Goal: Task Accomplishment & Management: Manage account settings

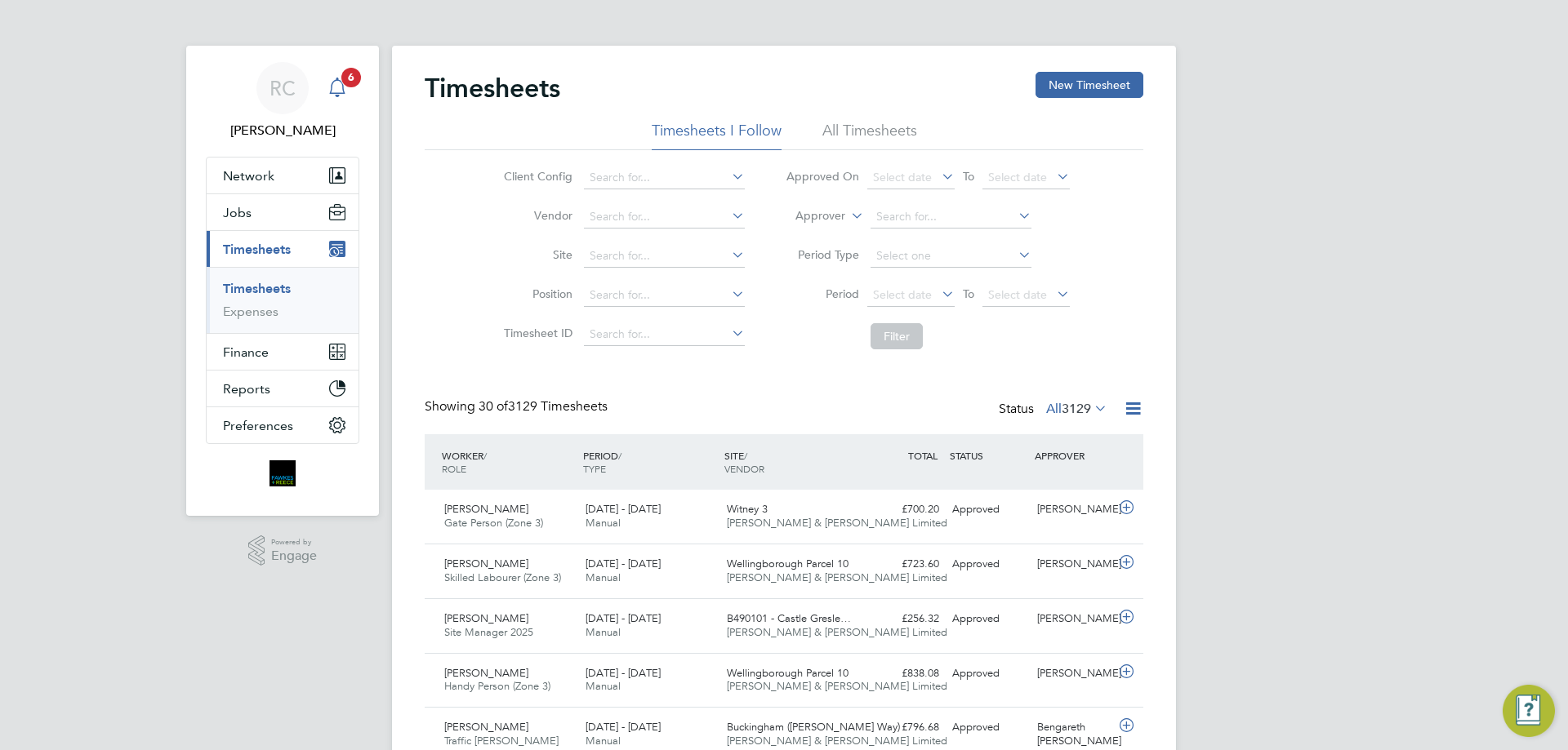
click at [339, 97] on svg-icon "Main navigation" at bounding box center [337, 87] width 20 height 20
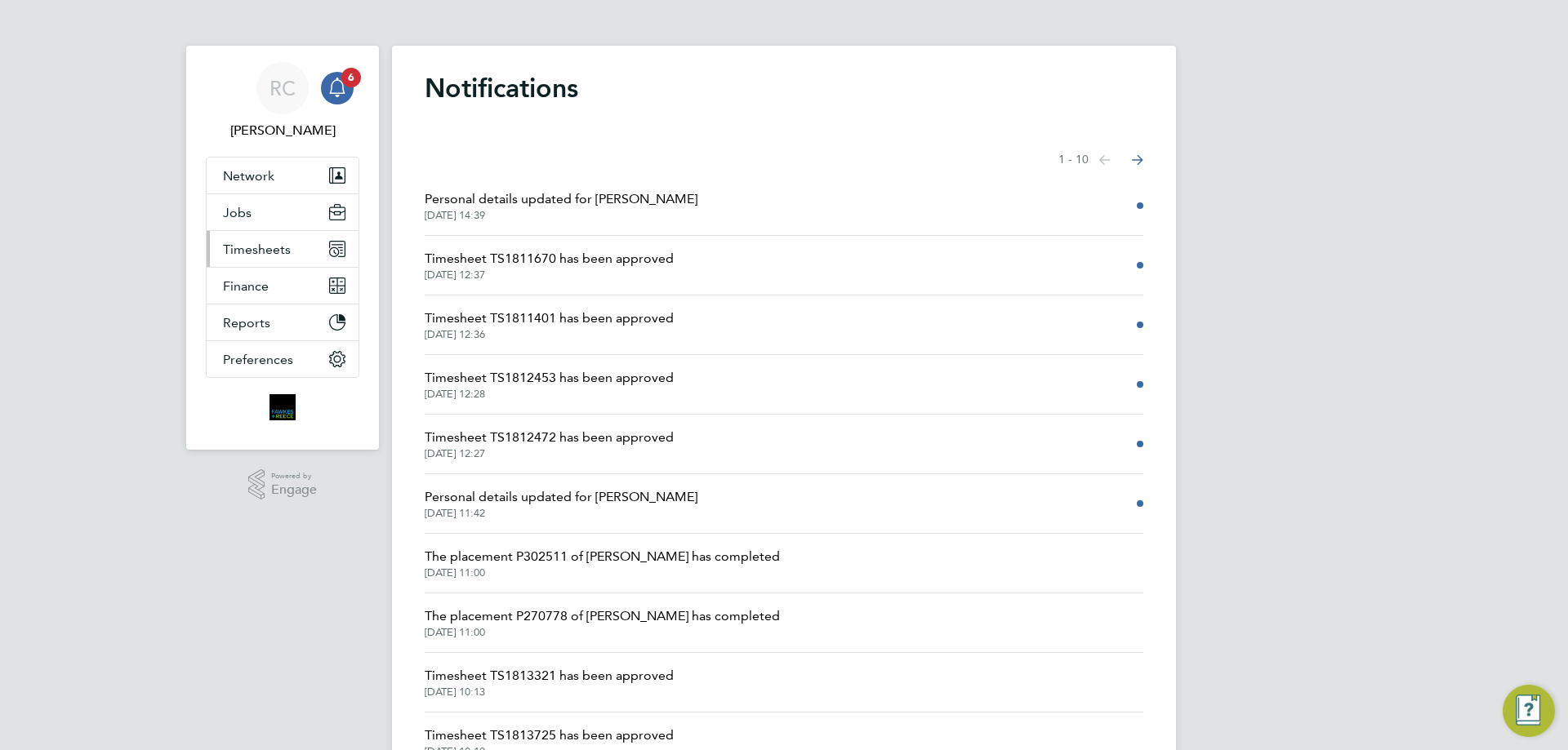
click at [243, 248] on span "Timesheets" at bounding box center [257, 249] width 68 height 15
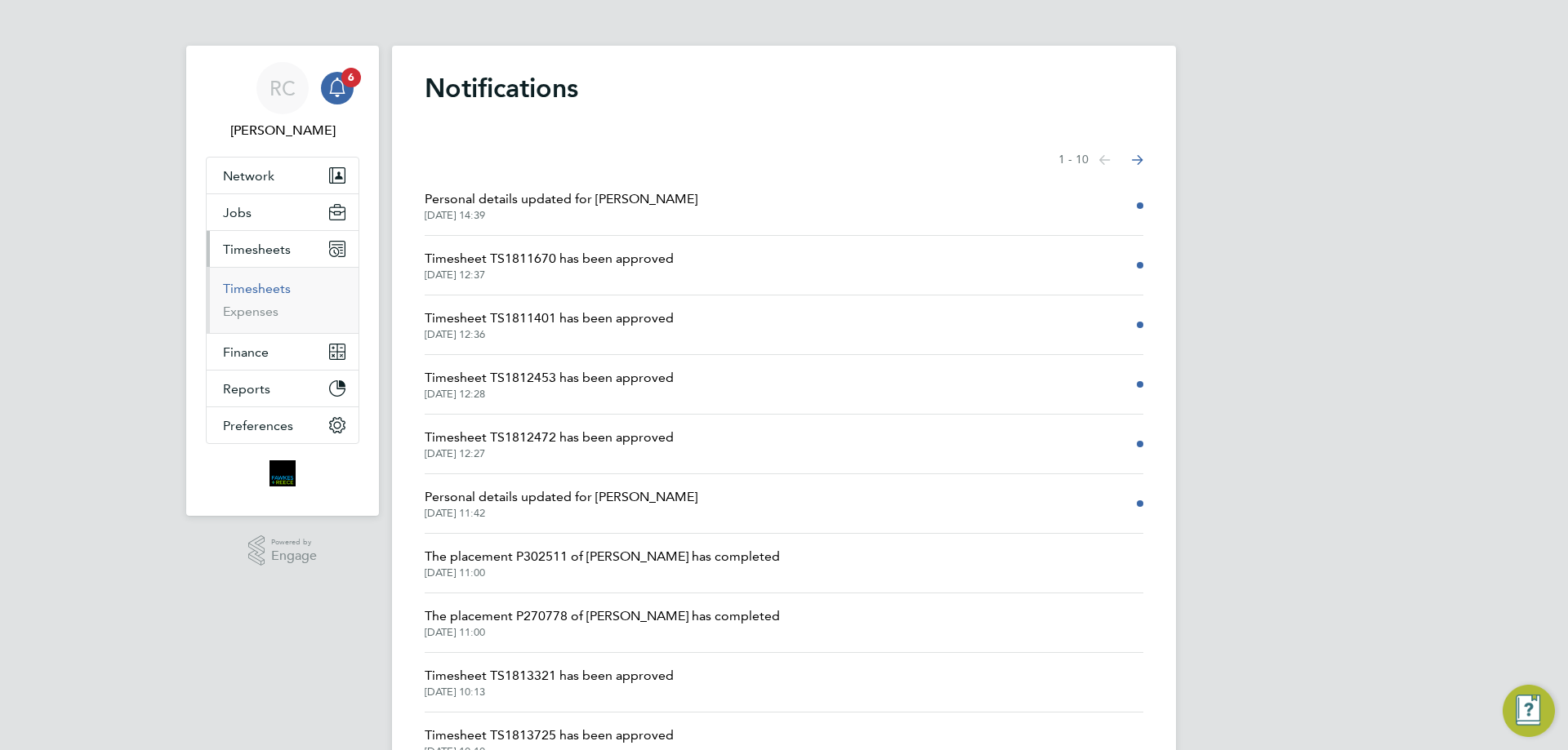
click at [267, 284] on link "Timesheets" at bounding box center [257, 288] width 68 height 15
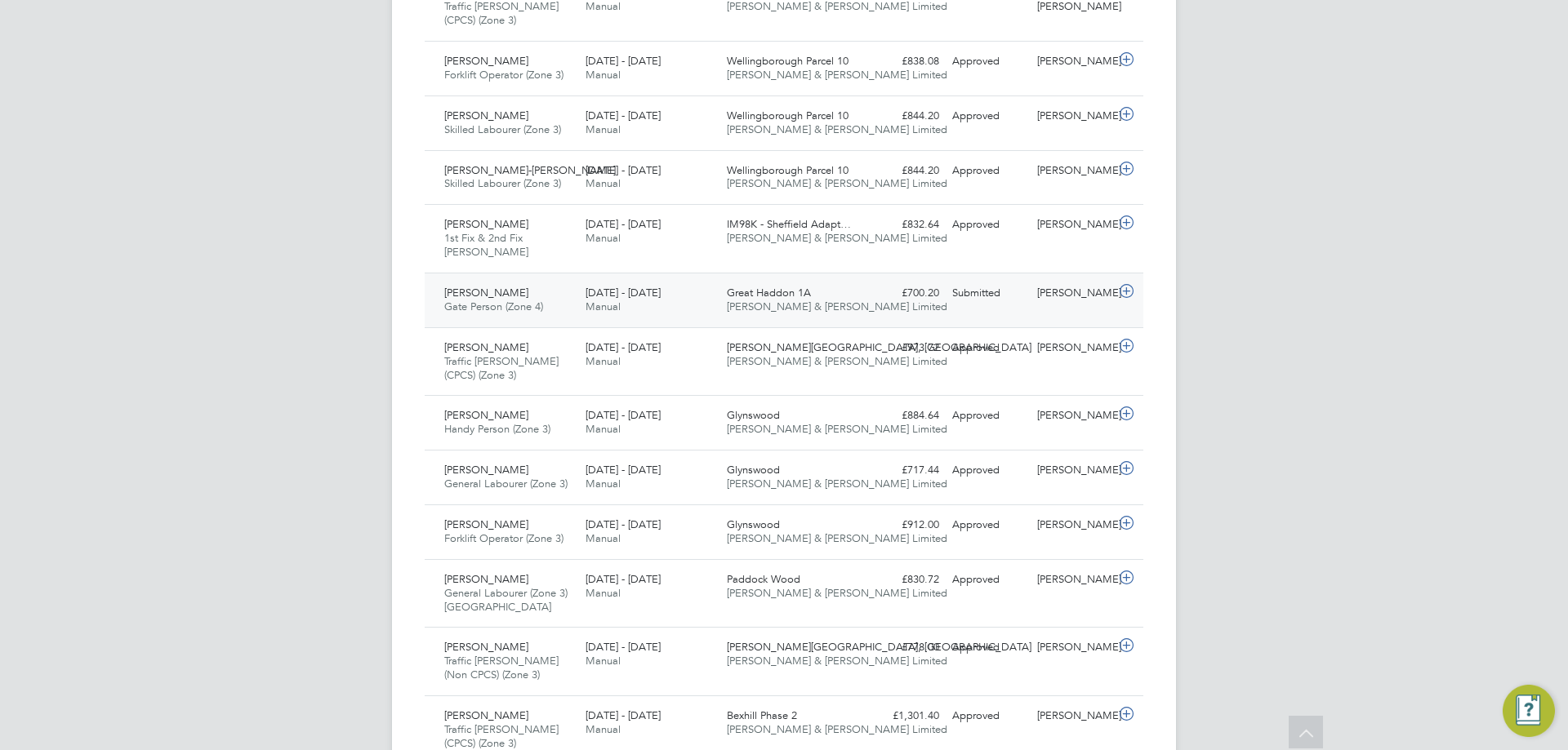
click at [888, 300] on div "£700.20 Submitted" at bounding box center [903, 294] width 85 height 27
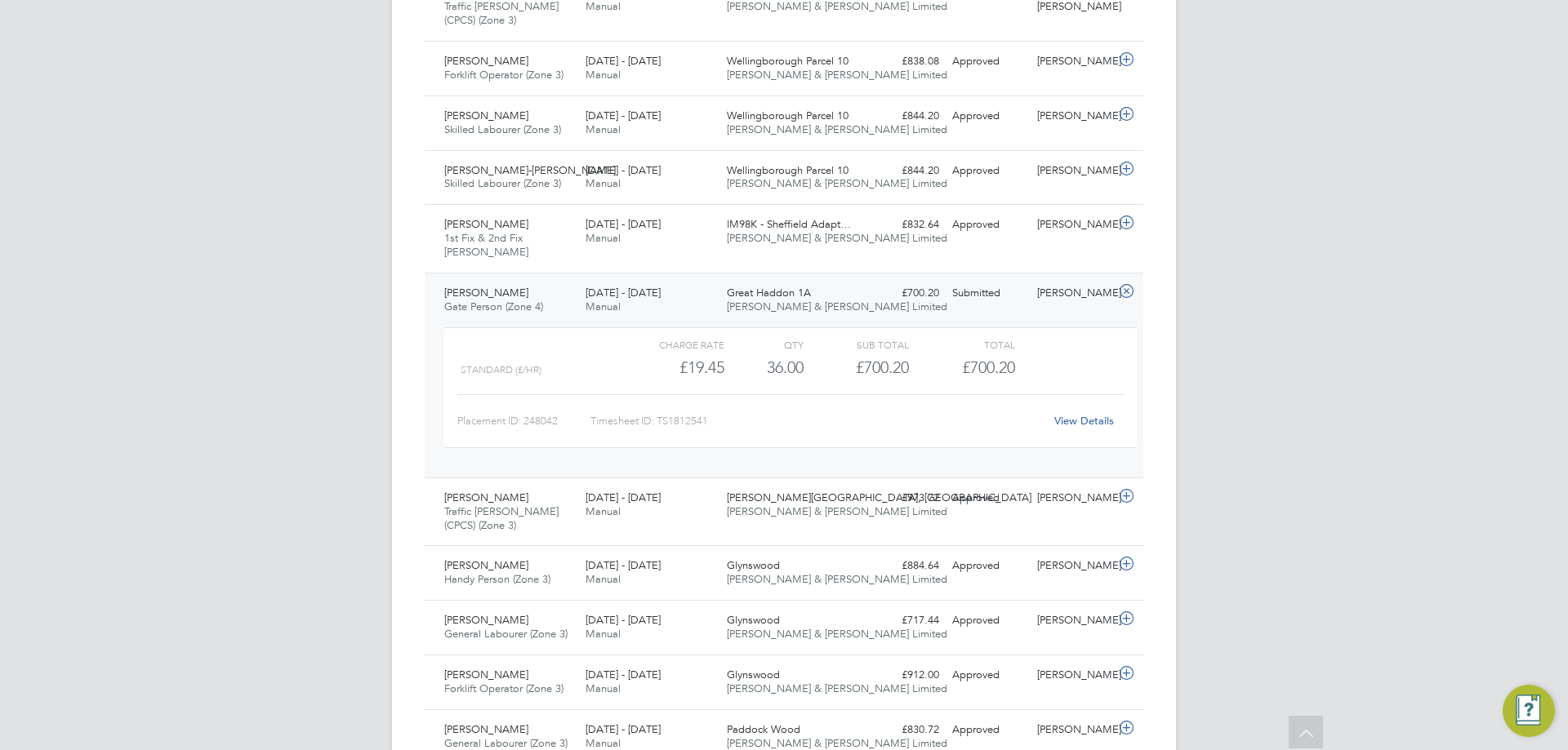
click at [855, 305] on div "Great Haddon 1A Fawkes & Reece Limited" at bounding box center [791, 300] width 141 height 40
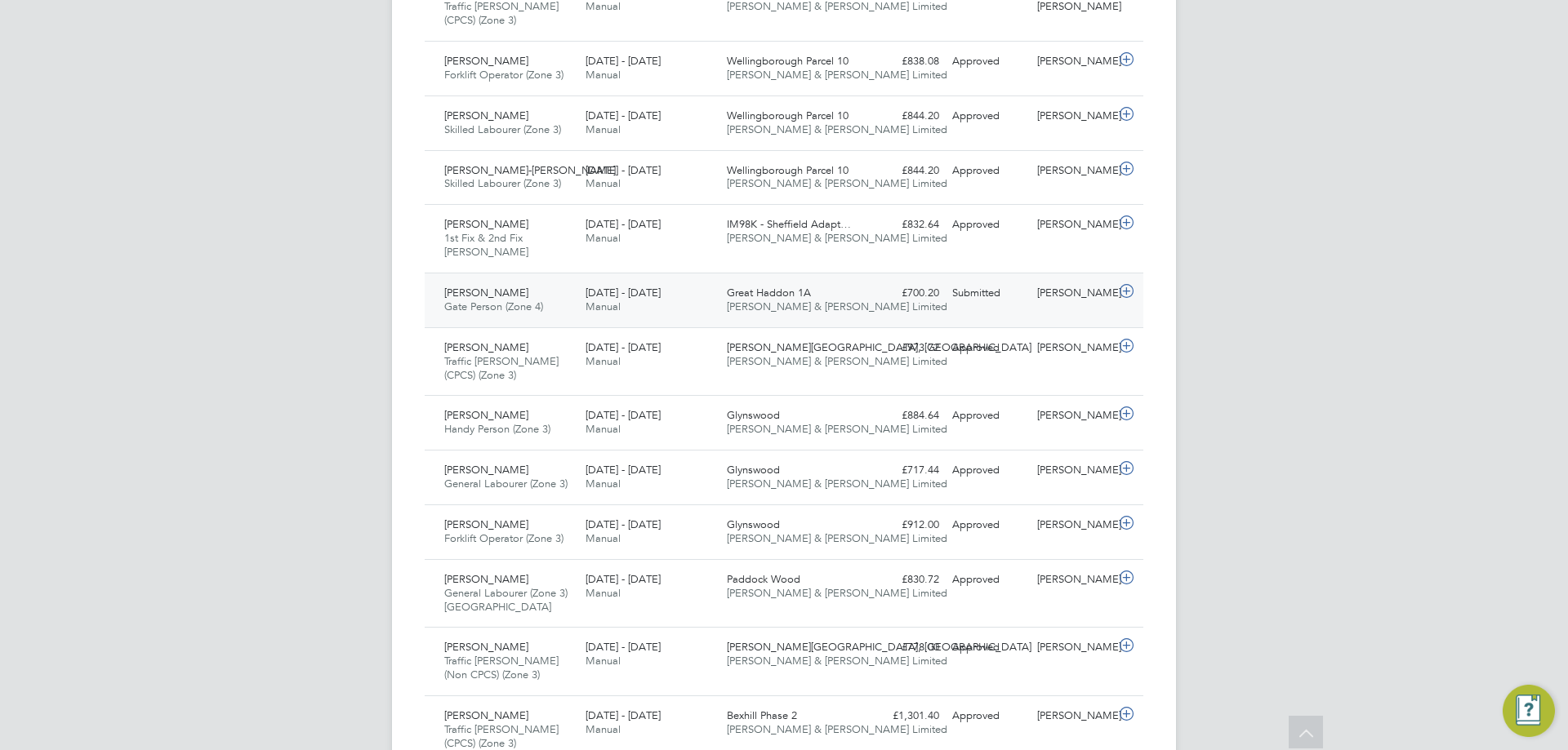
click at [1025, 296] on div "Submitted" at bounding box center [988, 294] width 85 height 27
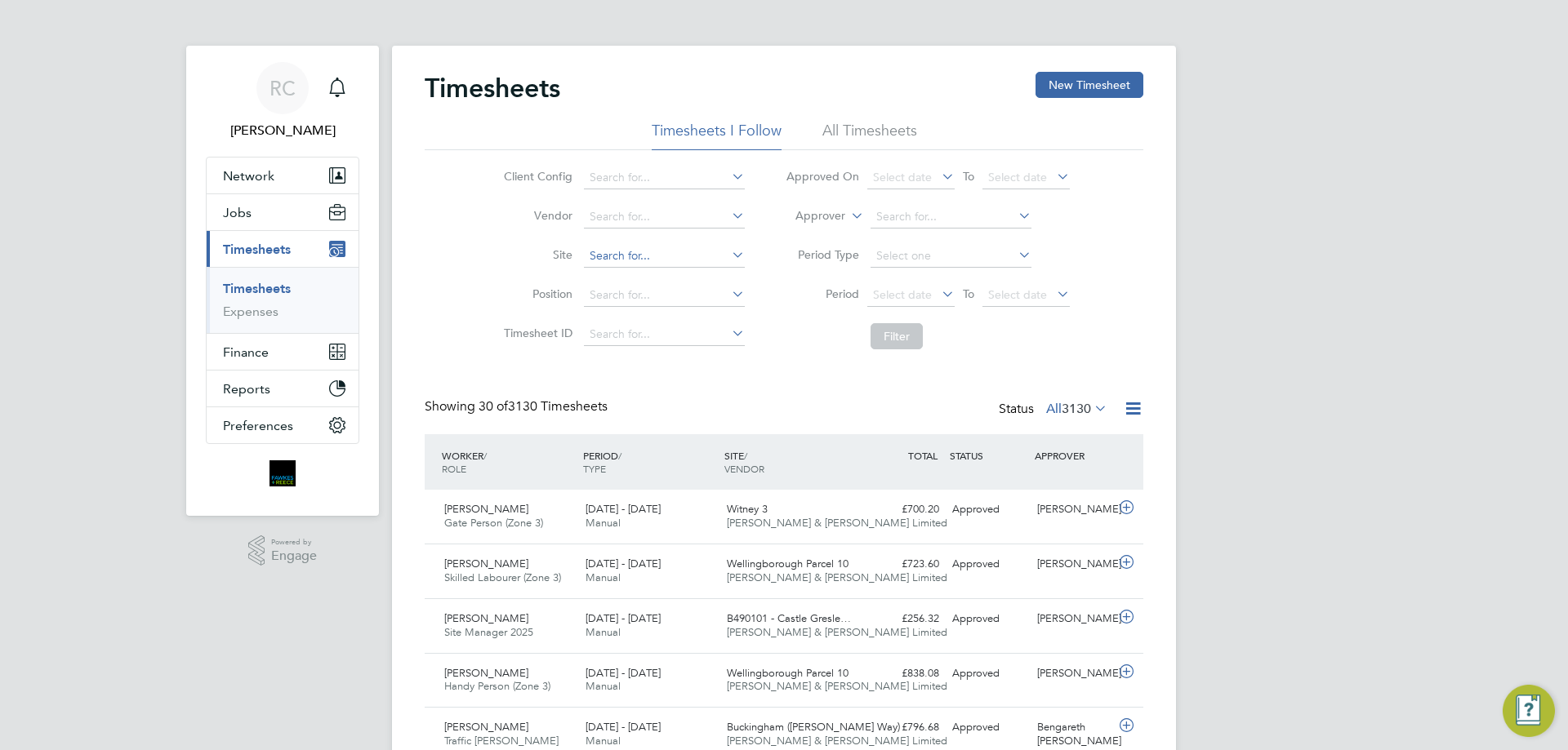
click at [632, 254] on input at bounding box center [664, 256] width 161 height 23
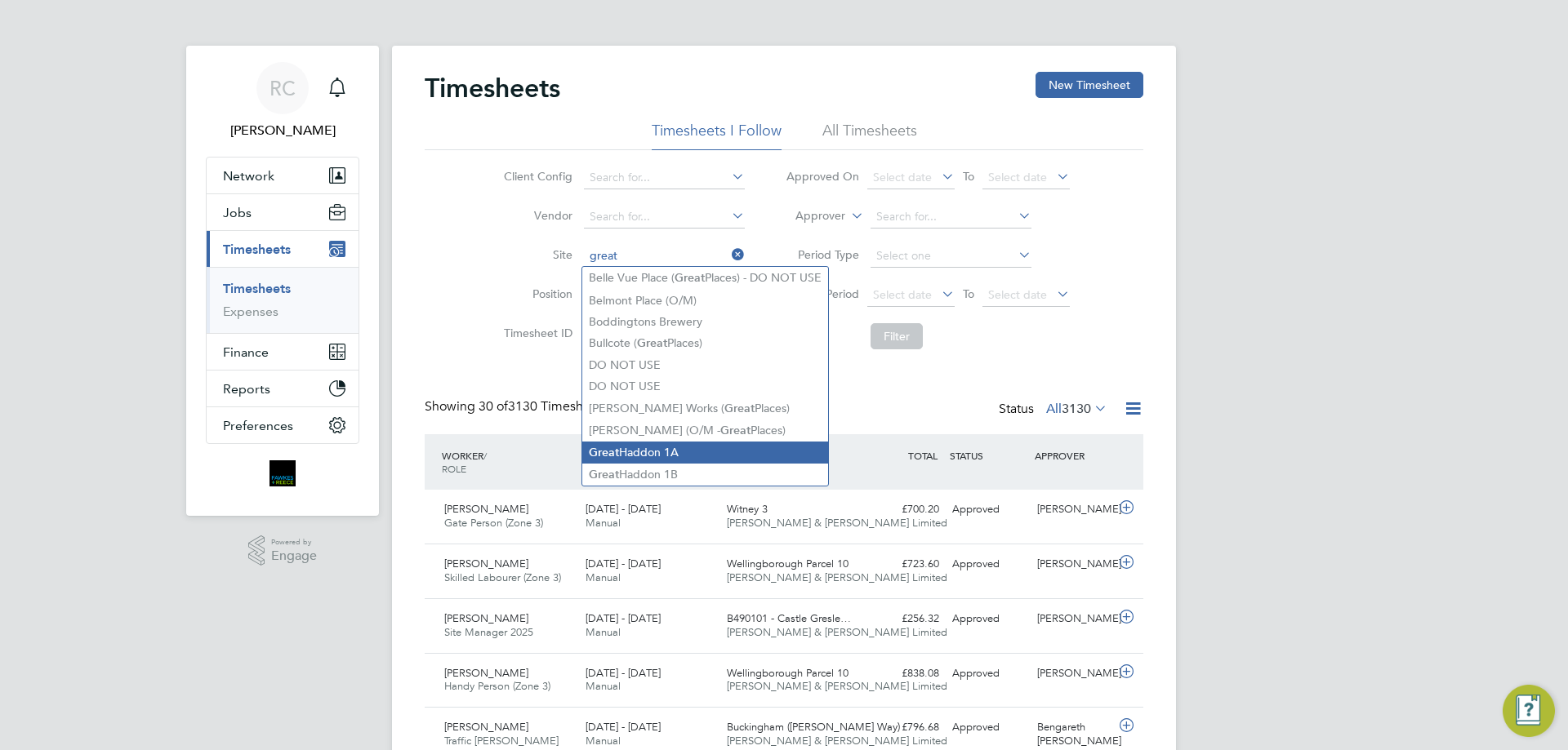
click at [696, 453] on li "Great Haddon 1A" at bounding box center [705, 452] width 246 height 22
type input "Great Haddon 1A"
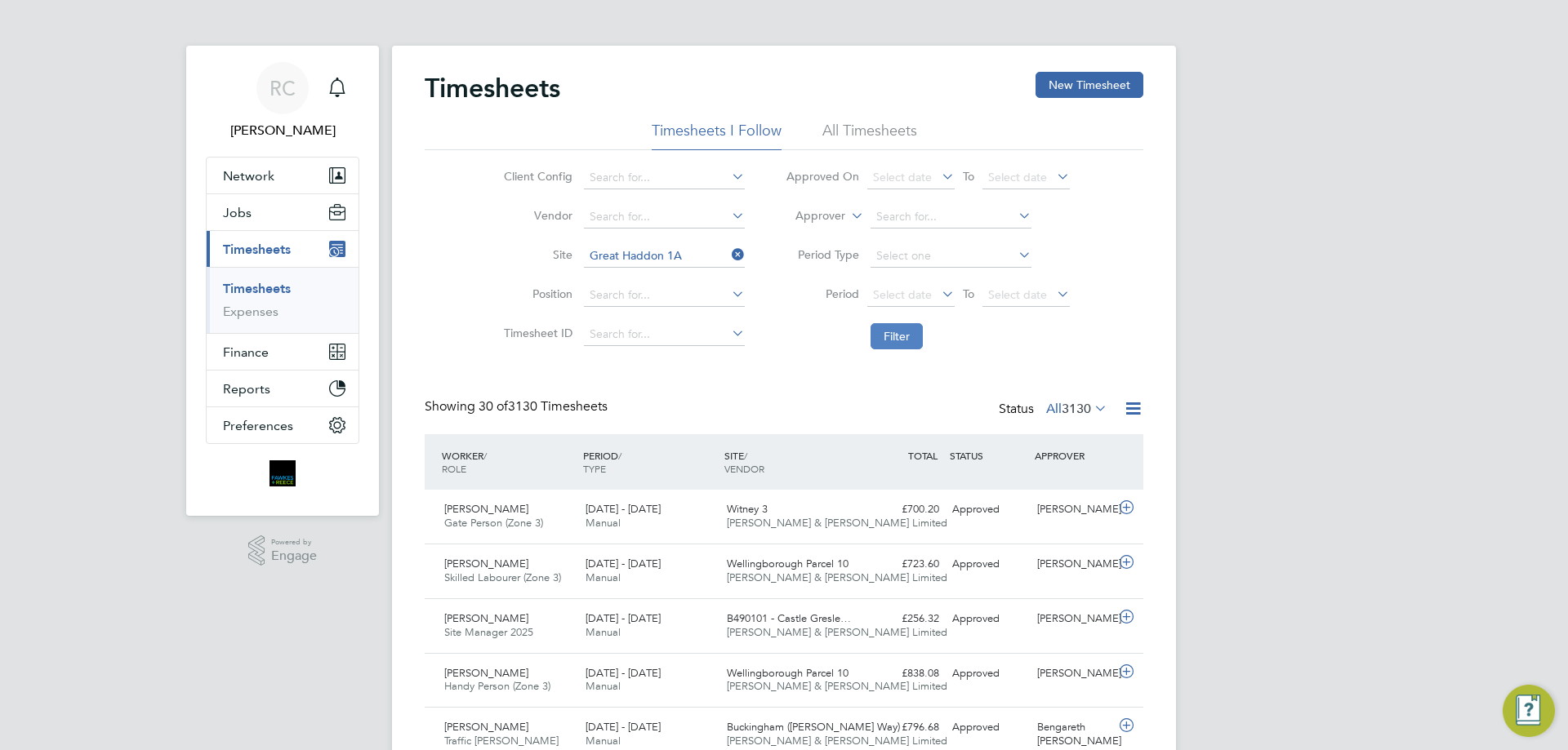
click at [908, 343] on button "Filter" at bounding box center [897, 337] width 53 height 26
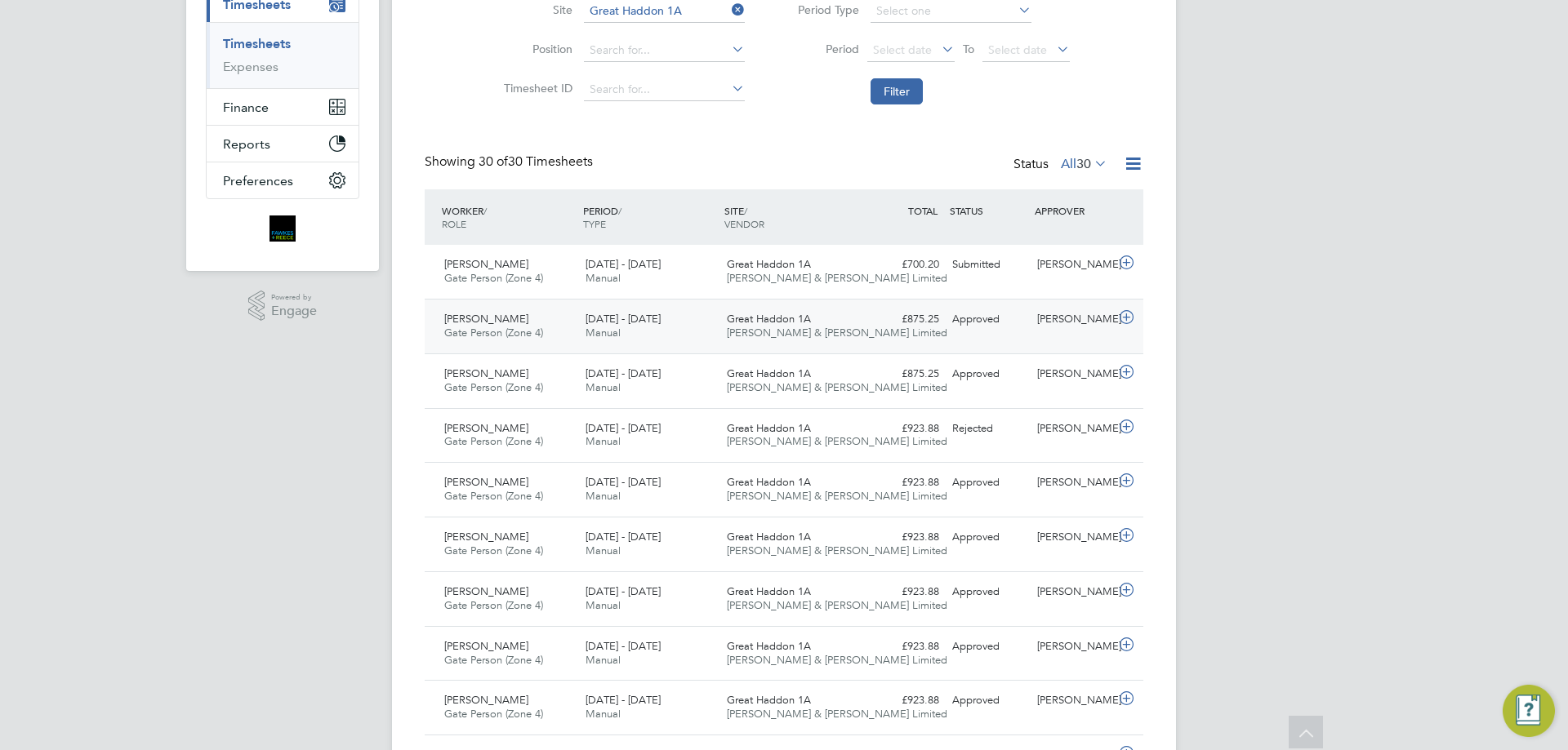
click at [1042, 329] on div "Ellie Davis" at bounding box center [1073, 319] width 85 height 27
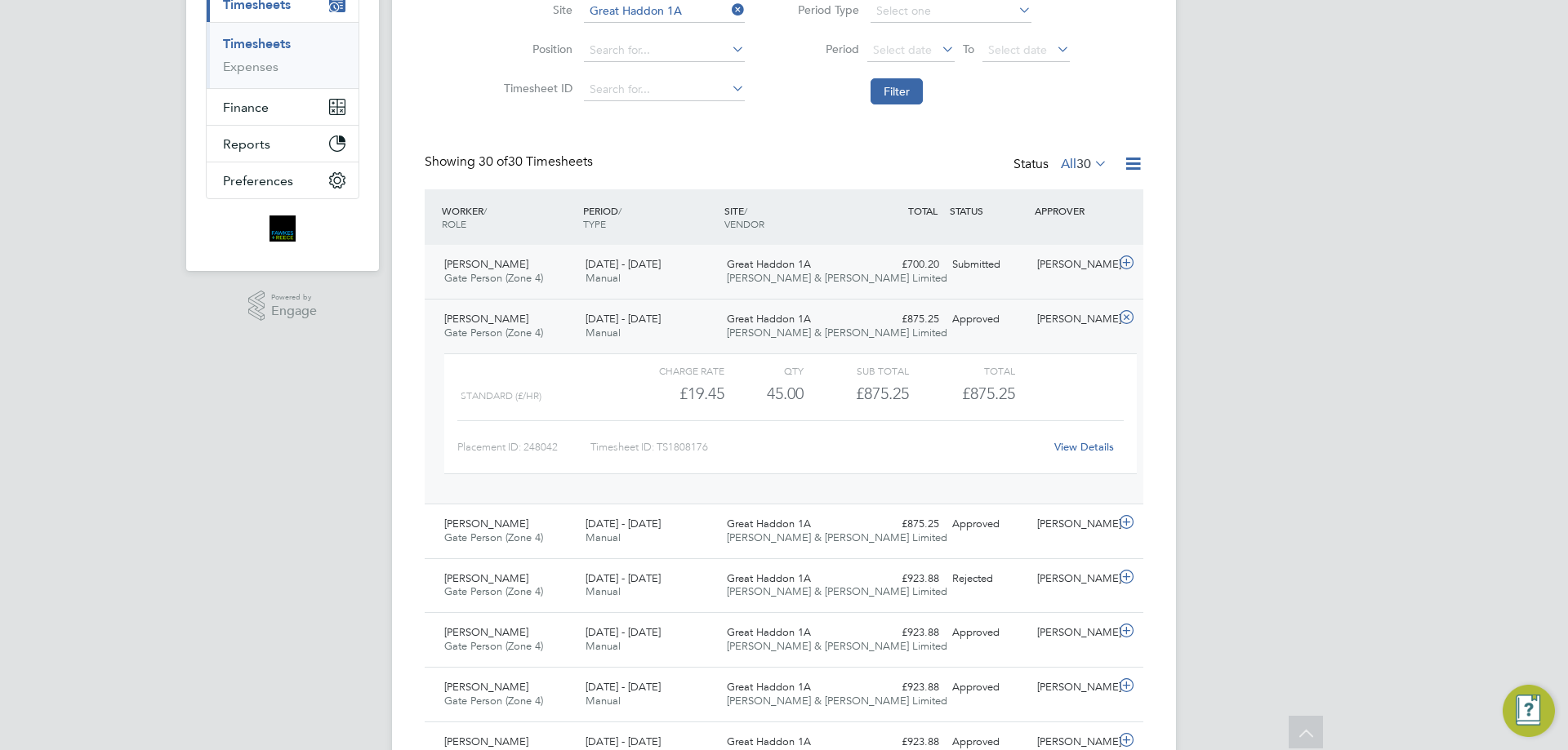
click at [1044, 250] on div "Reece Altadonna Gate Person (Zone 4) 25 - 31 Aug 2025 25 - 31 Aug 2025 Manual G…" at bounding box center [783, 271] width 718 height 54
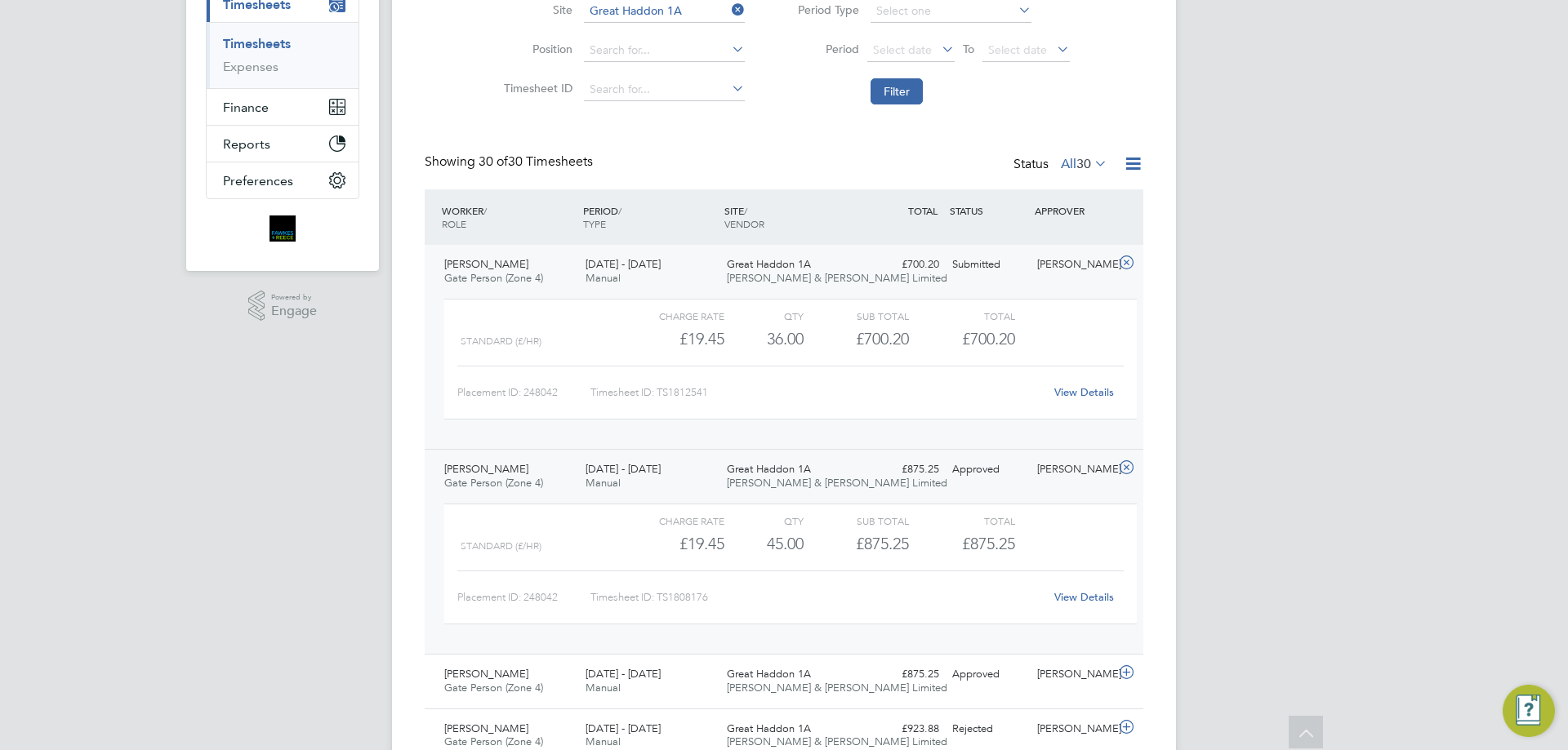
click at [1077, 387] on link "View Details" at bounding box center [1083, 391] width 59 height 14
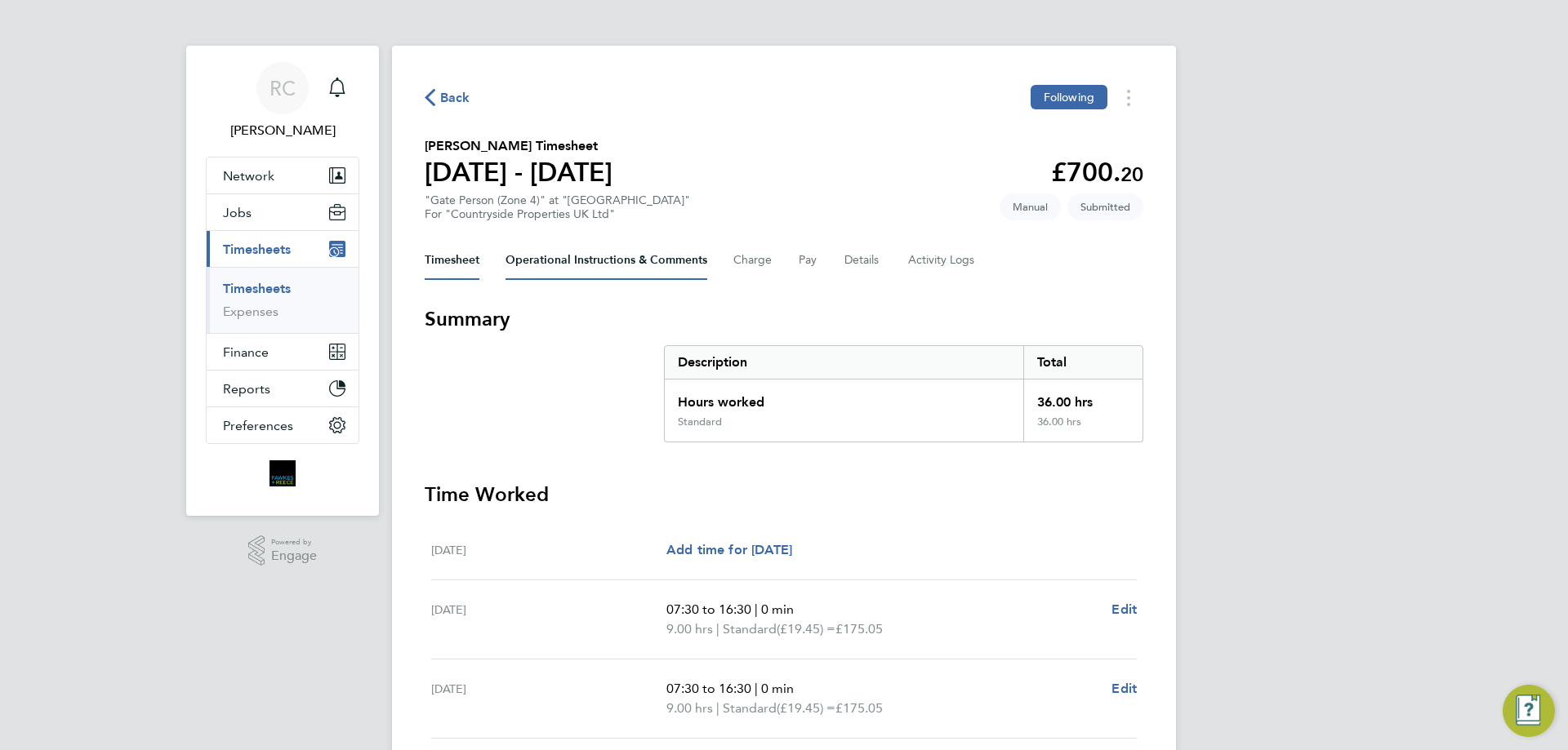
click at [616, 260] on Comments-tab "Operational Instructions & Comments" at bounding box center [606, 261] width 201 height 40
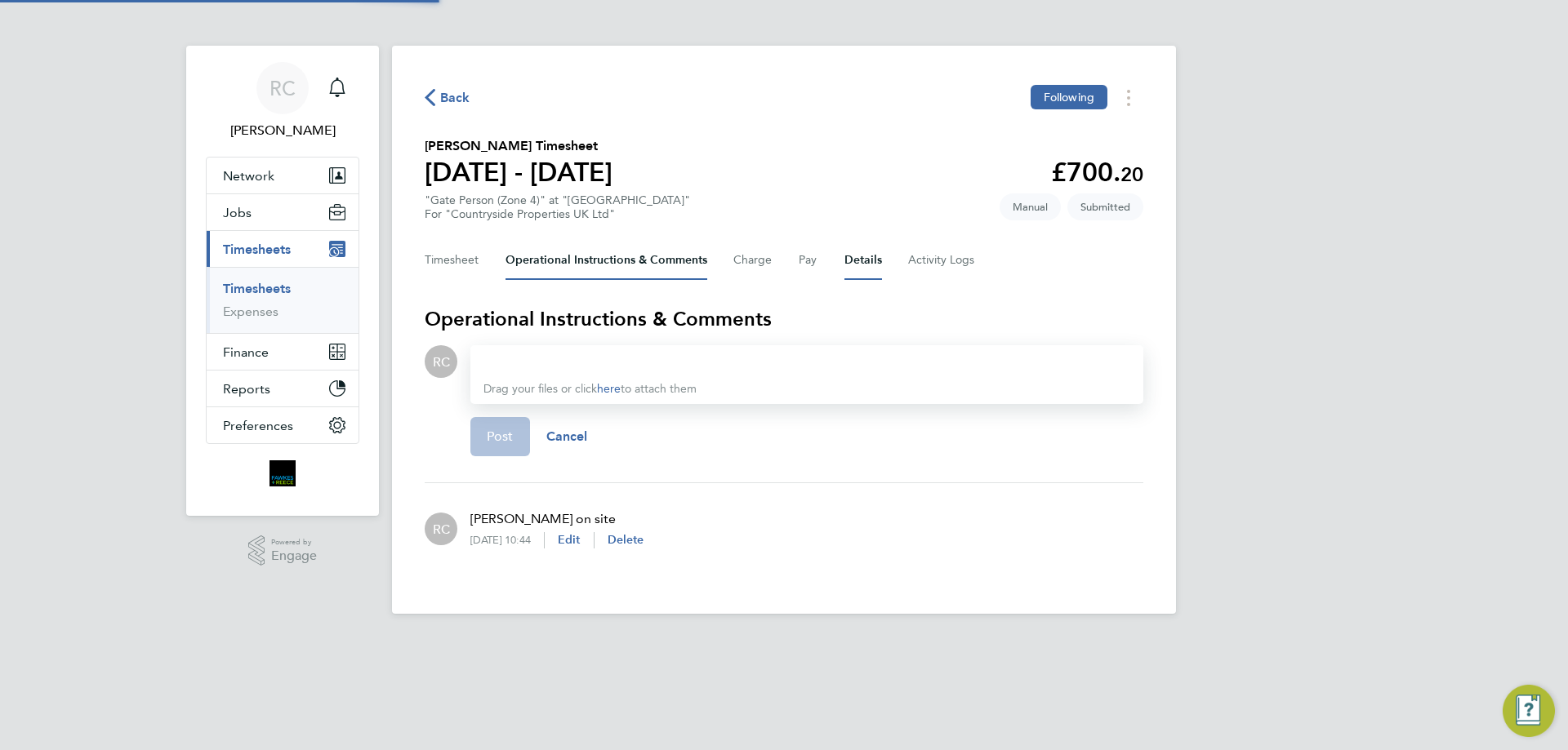
click at [863, 258] on button "Details" at bounding box center [863, 261] width 38 height 40
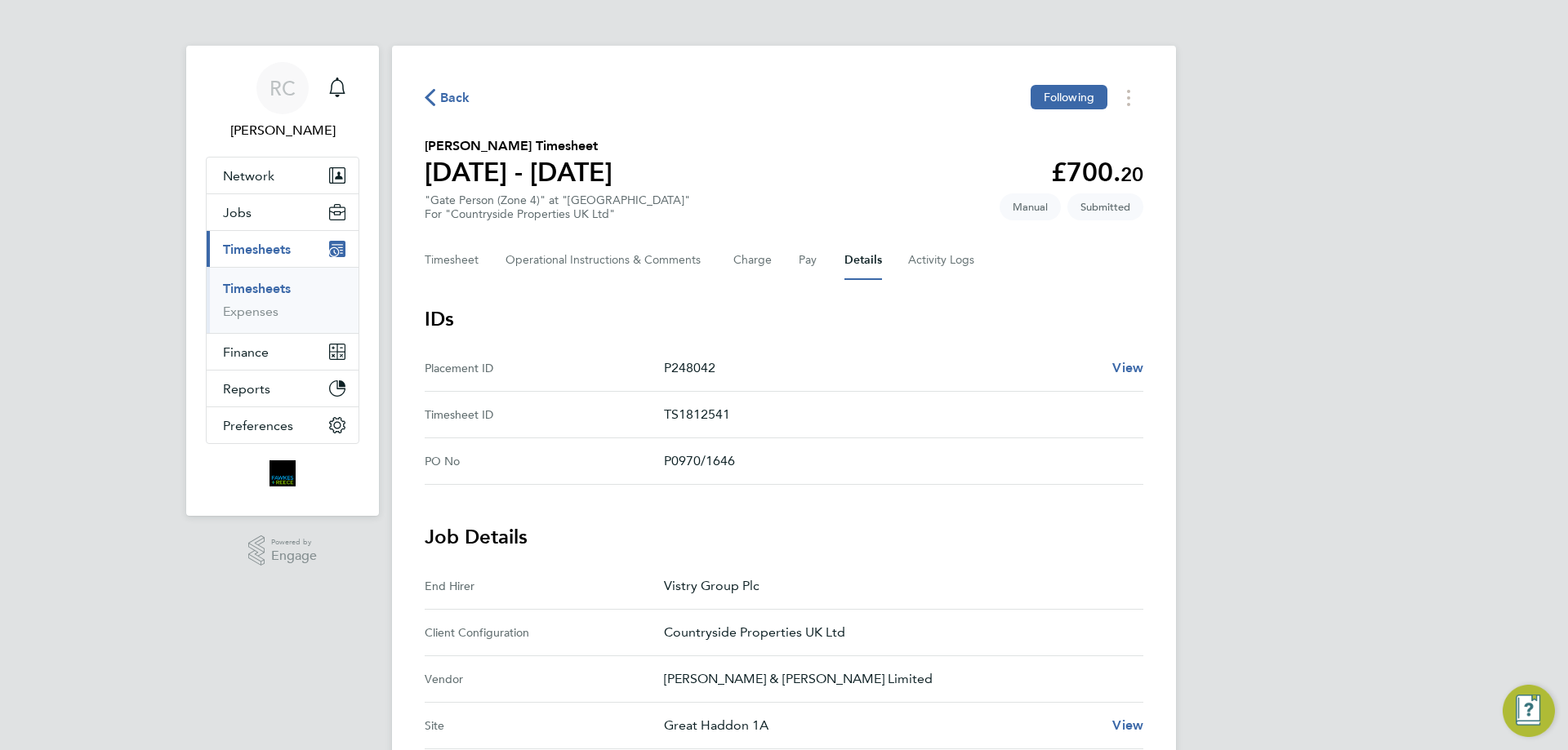
click at [788, 262] on div "Timesheet Operational Instructions & Comments Charge Pay Details Activity Logs" at bounding box center [783, 261] width 718 height 40
click at [738, 263] on button "Charge" at bounding box center [753, 261] width 40 height 40
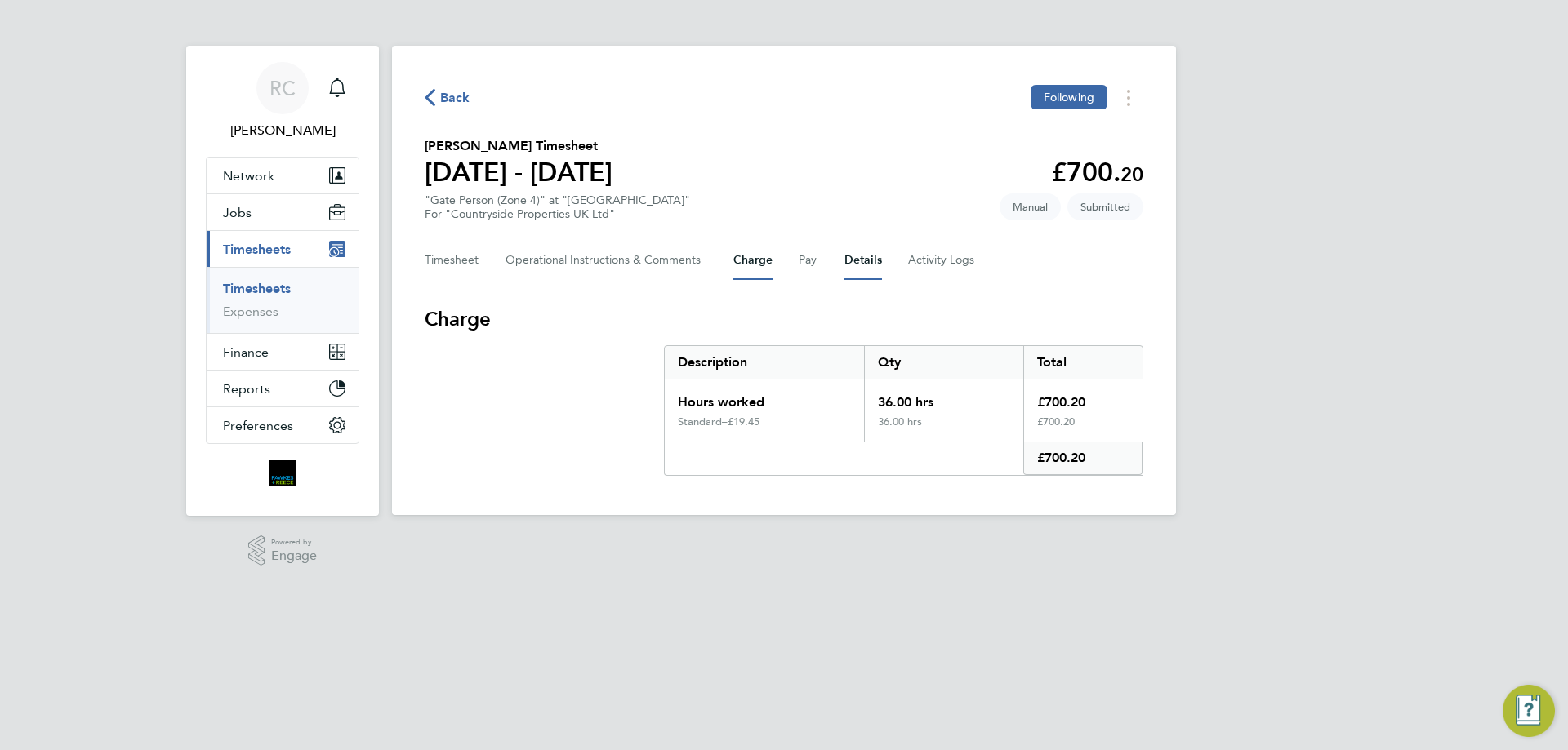
click at [875, 265] on button "Details" at bounding box center [863, 261] width 38 height 40
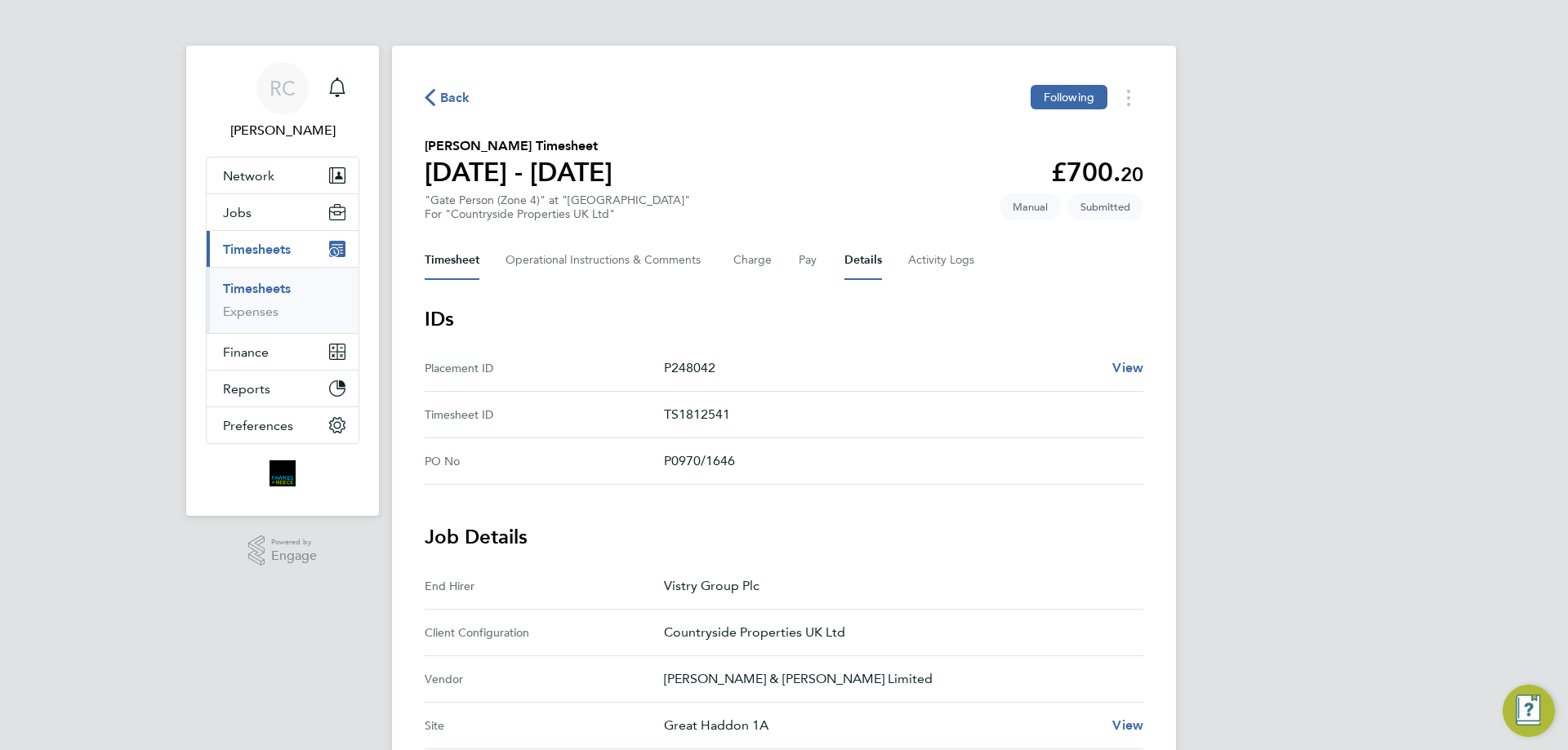
click at [453, 255] on button "Timesheet" at bounding box center [452, 261] width 55 height 40
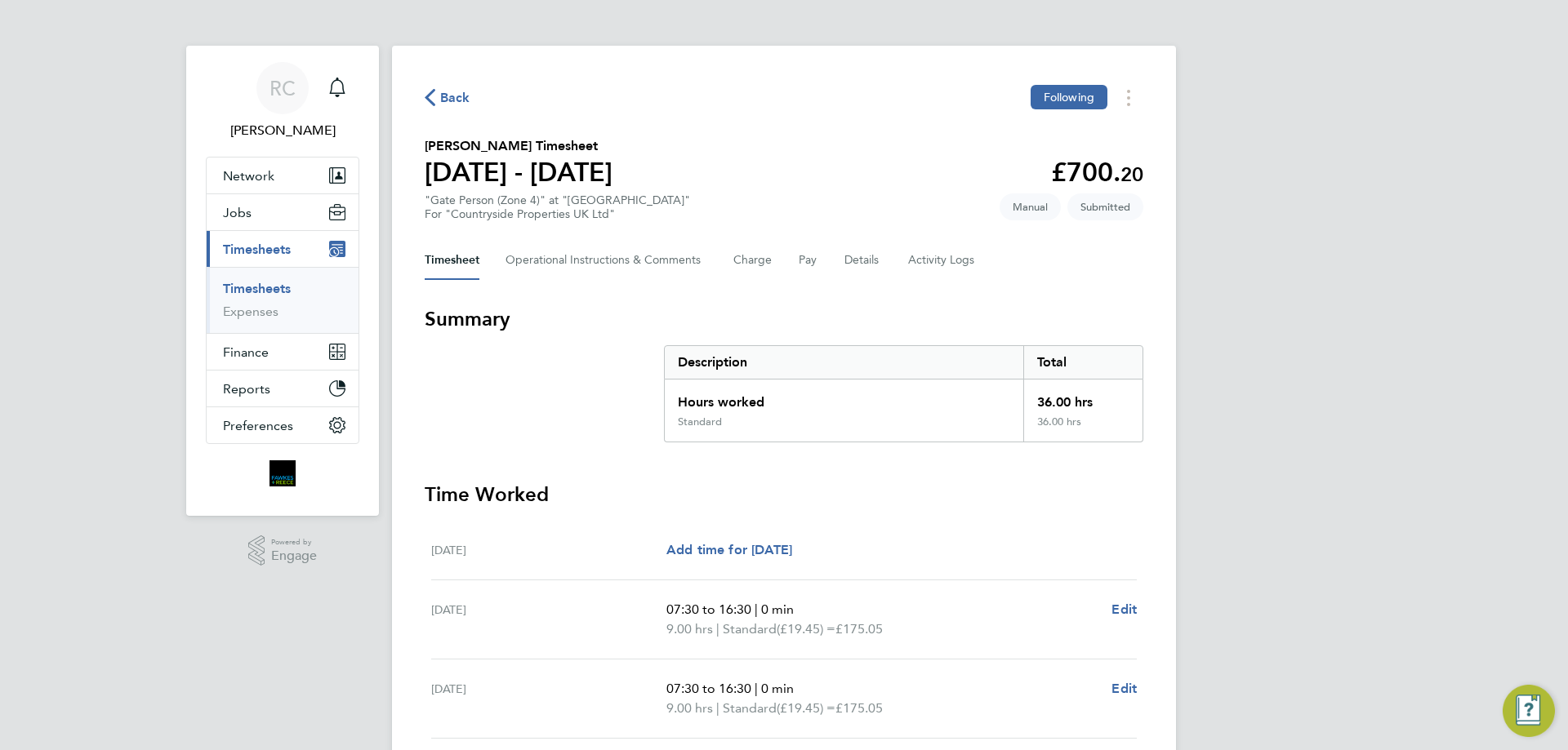
click at [440, 107] on button "Back" at bounding box center [447, 98] width 46 height 21
